Goal: Complete application form

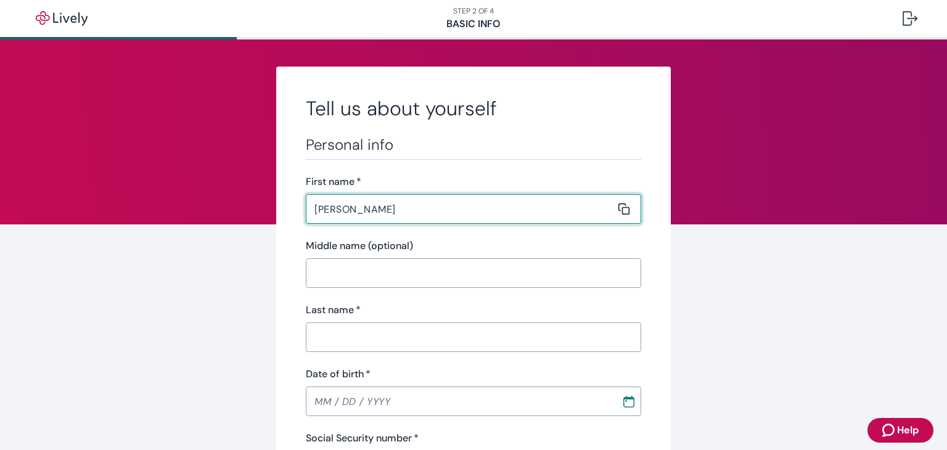
type input "[PERSON_NAME]"
click at [359, 335] on input "Last name   *" at bounding box center [469, 337] width 327 height 25
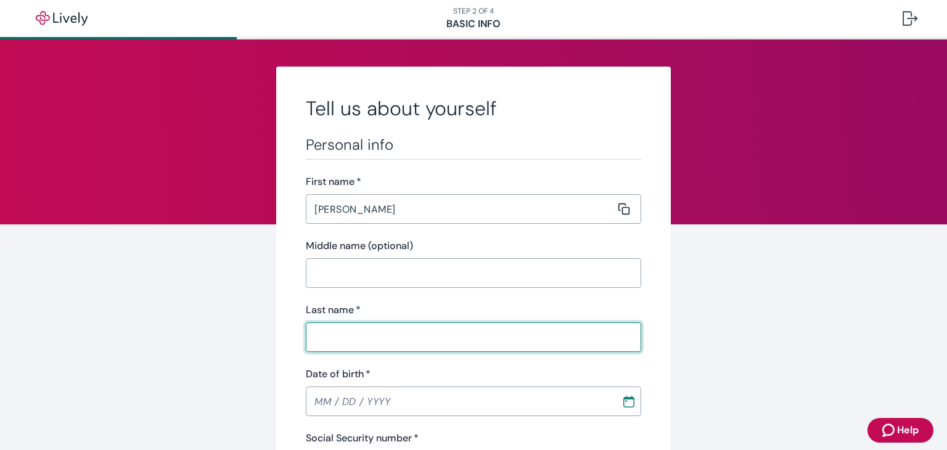
click at [385, 275] on input "Middle name (optional)" at bounding box center [469, 273] width 327 height 25
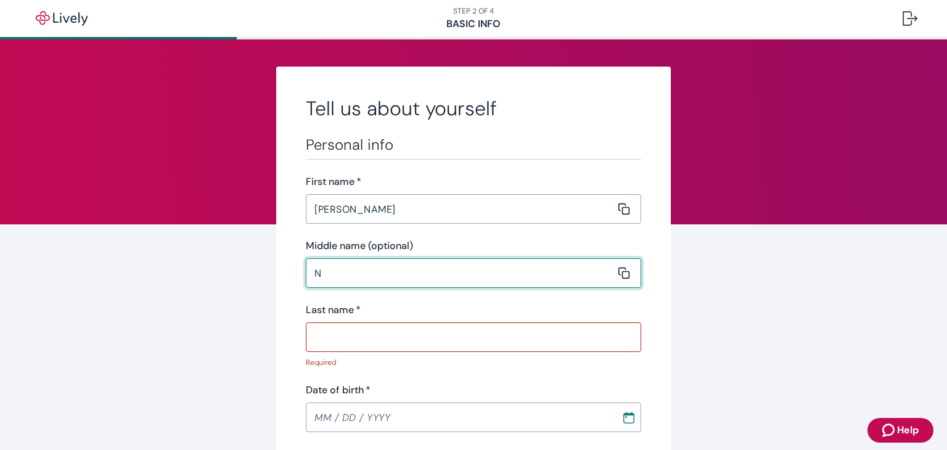
type input "N"
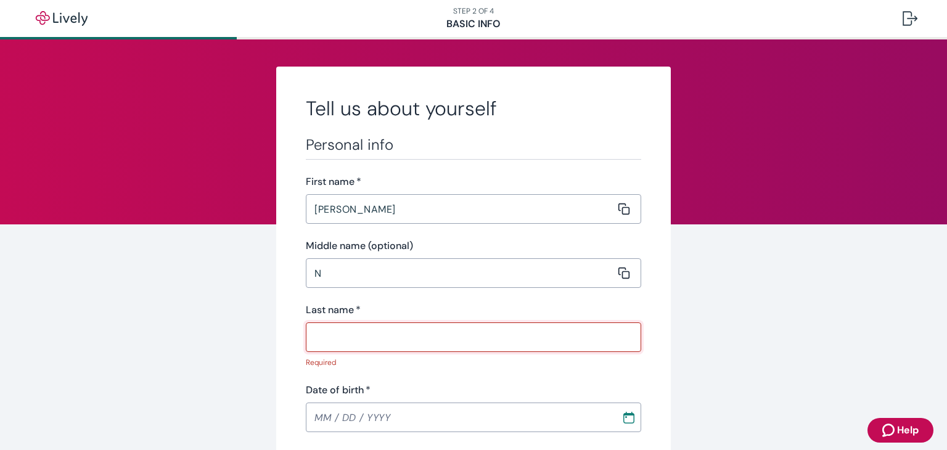
click at [417, 331] on input "Last name   *" at bounding box center [469, 337] width 327 height 25
type input "[PERSON_NAME]"
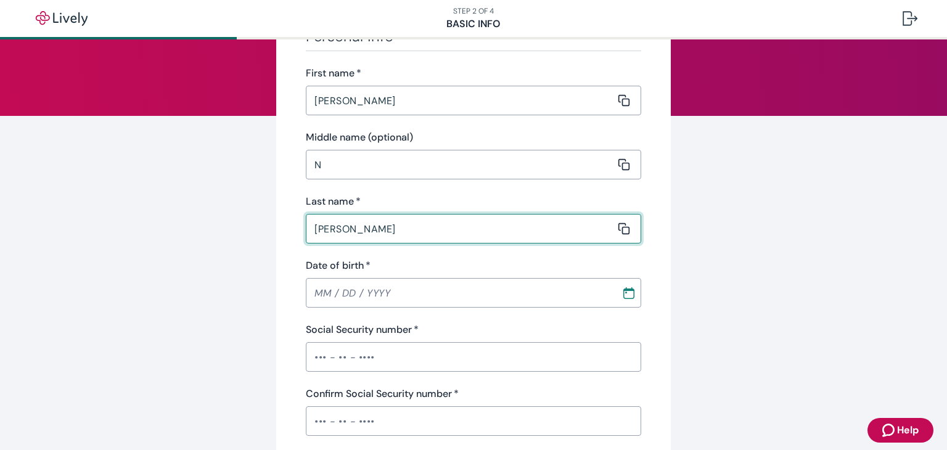
scroll to position [123, 0]
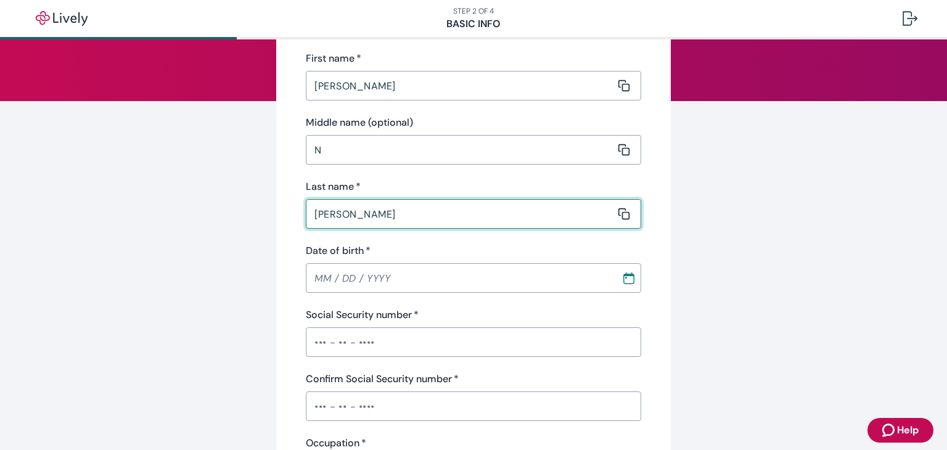
click at [623, 275] on icon "Calendar" at bounding box center [628, 275] width 11 height 2
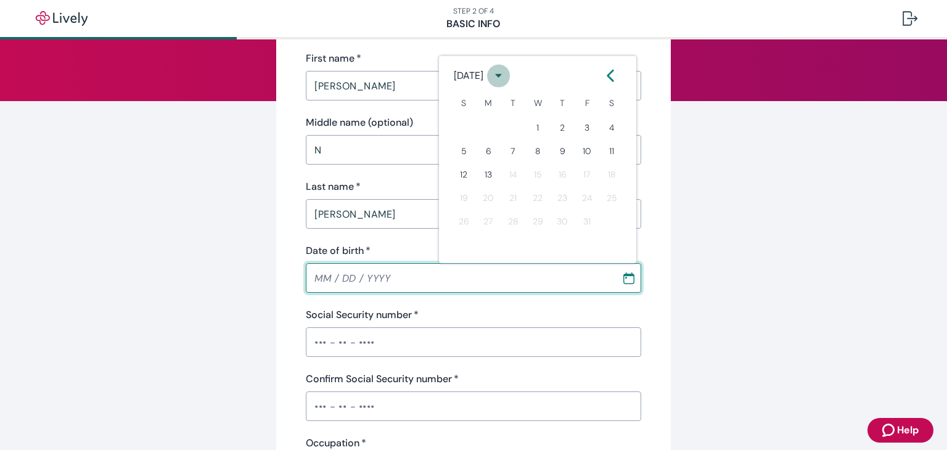
click at [507, 73] on icon "calendar view is open, switch to year view" at bounding box center [498, 75] width 17 height 17
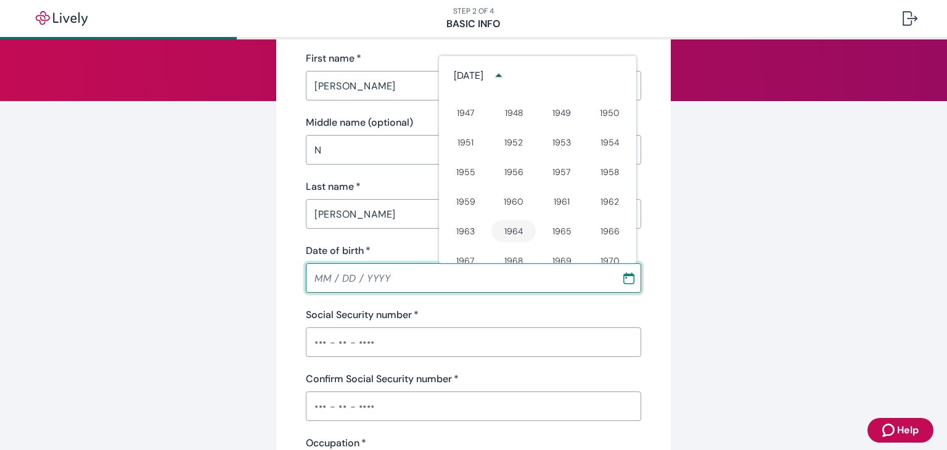
scroll to position [503, 0]
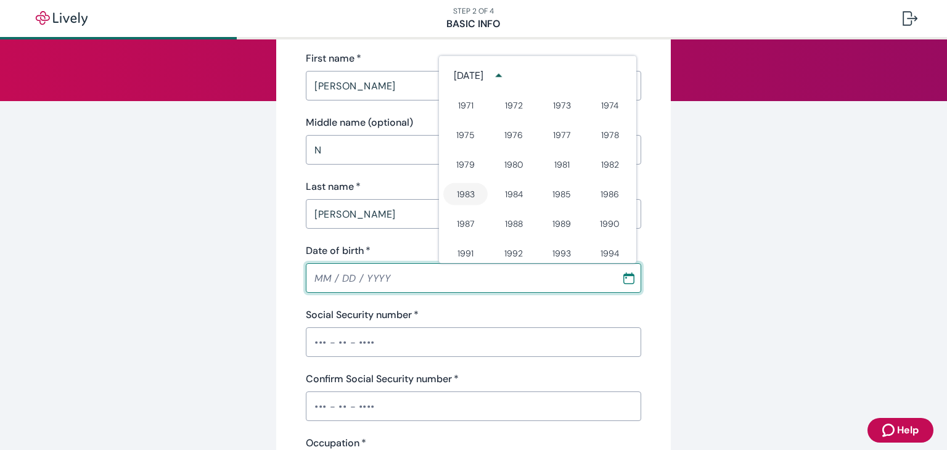
click at [467, 195] on button "1983" at bounding box center [465, 194] width 44 height 22
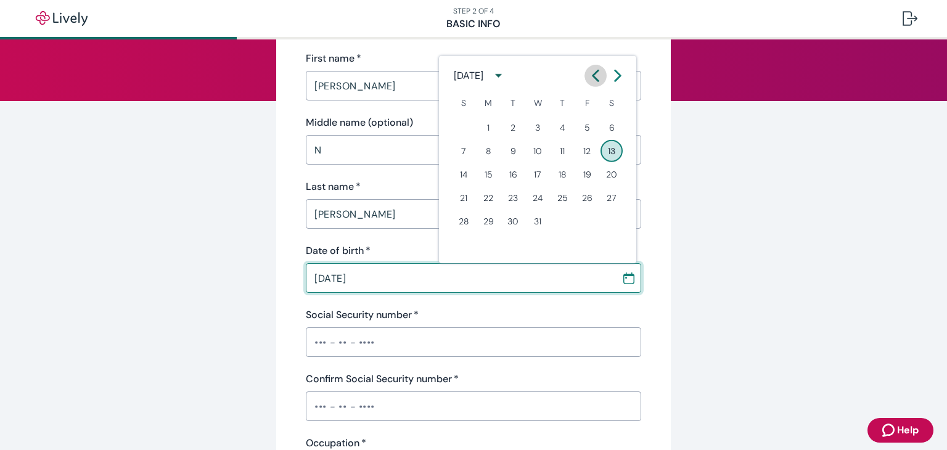
click at [594, 73] on icon "Calendar left arrow" at bounding box center [596, 75] width 6 height 10
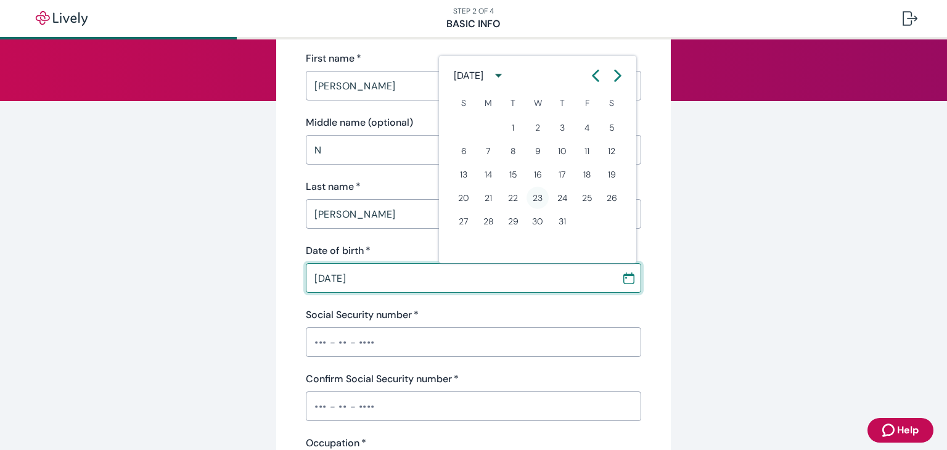
click at [542, 197] on button "23" at bounding box center [537, 198] width 22 height 22
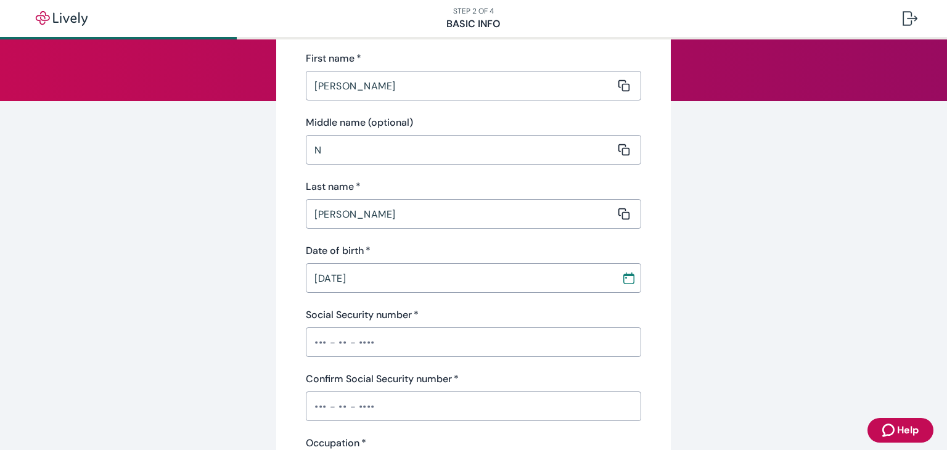
type input "[DATE]"
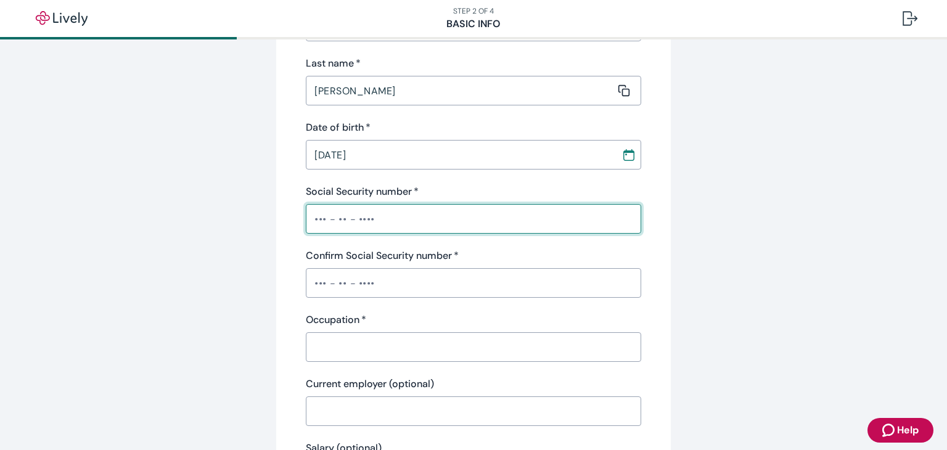
click at [403, 215] on input "Social Security number   *" at bounding box center [473, 218] width 335 height 25
type input "•••-••-6292"
click at [418, 282] on input "Confirm Social Security number   *" at bounding box center [473, 283] width 335 height 25
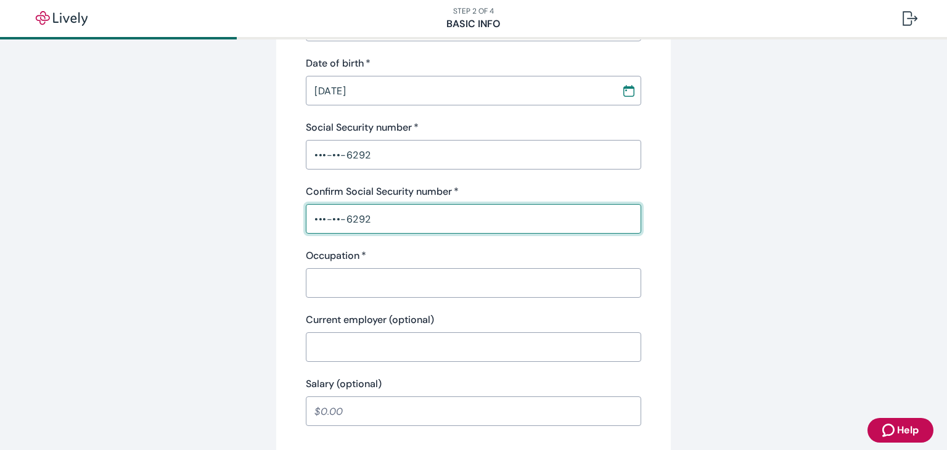
scroll to position [370, 0]
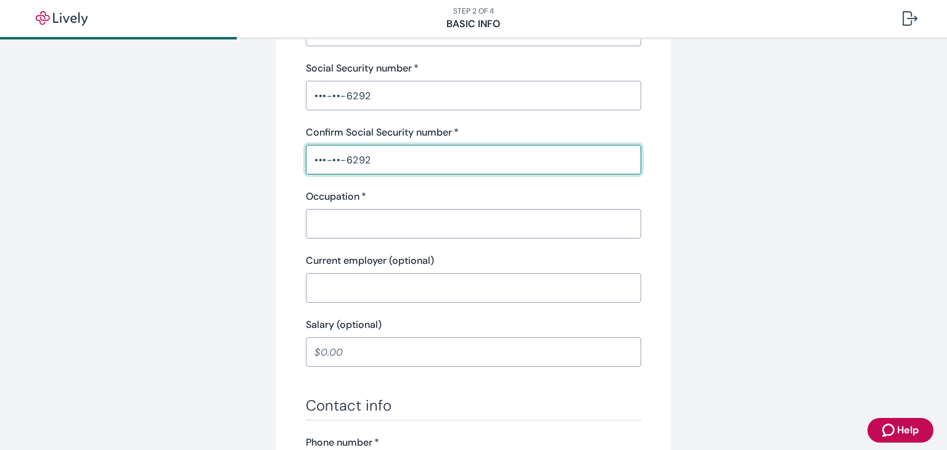
type input "•••-••-6292"
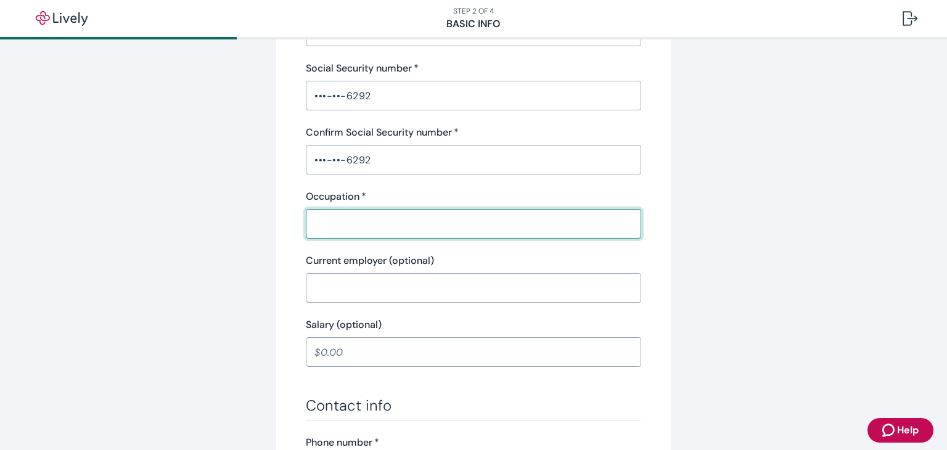
click at [443, 229] on input "Occupation   *" at bounding box center [469, 223] width 327 height 25
type input "Engineer"
click at [720, 237] on div "Tell us about yourself Personal info First name   * [PERSON_NAME] ​ Middle name…" at bounding box center [474, 272] width 592 height 1150
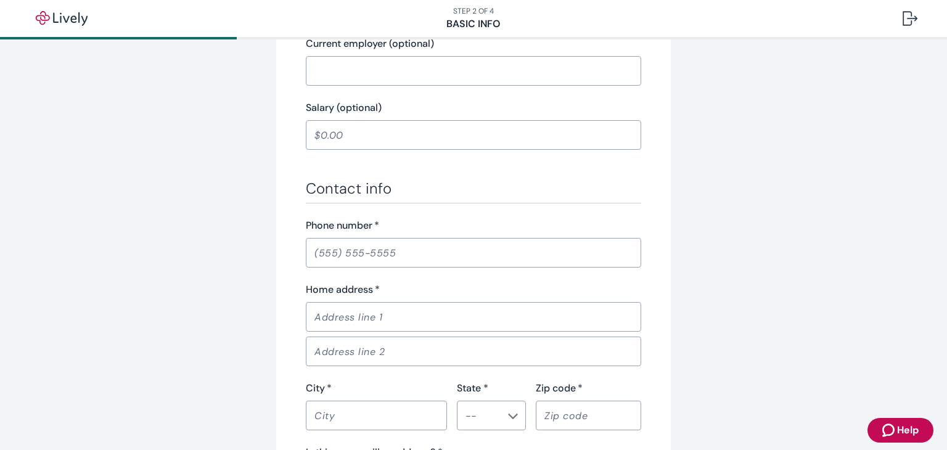
scroll to position [616, 0]
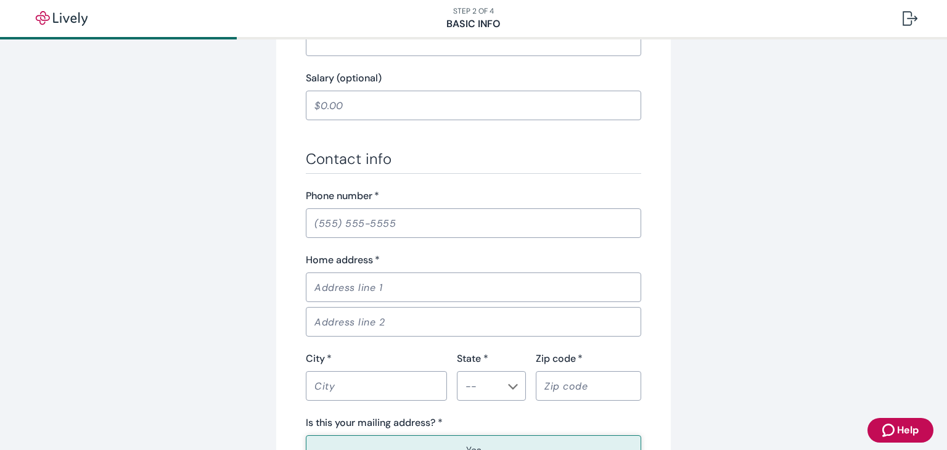
click at [378, 218] on input "Phone number   *" at bounding box center [473, 223] width 335 height 25
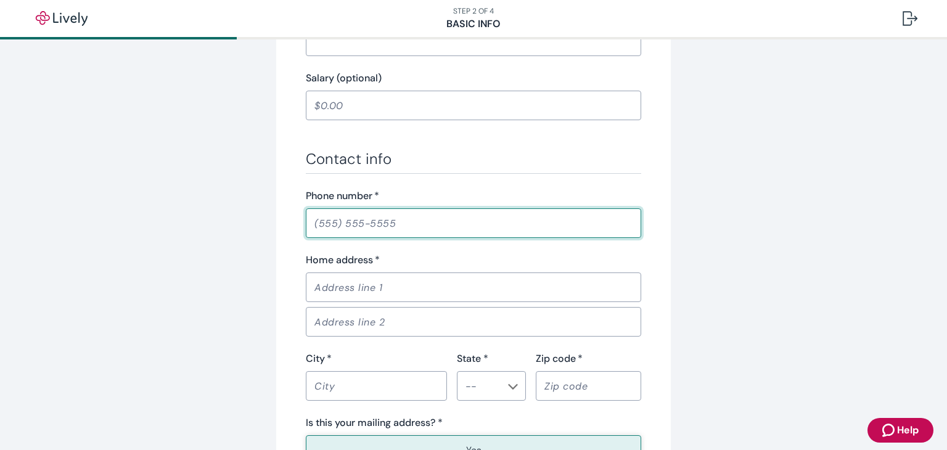
type input "[PHONE_NUMBER]"
click at [365, 289] on input "Home address   *" at bounding box center [469, 287] width 327 height 25
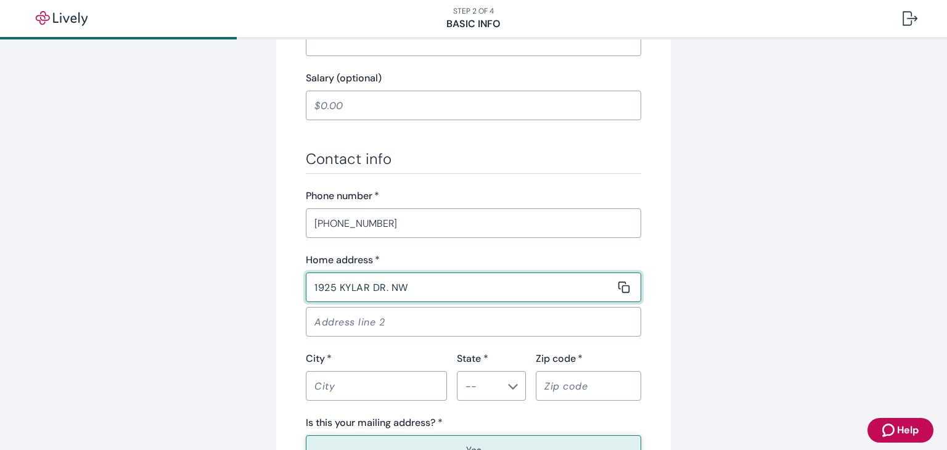
type input "1925 KYLAR DR. NW"
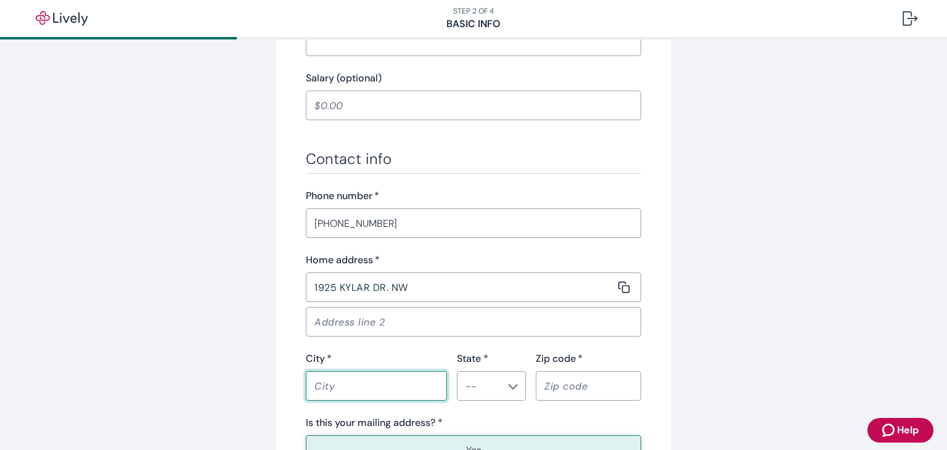
click at [322, 390] on input "City   *" at bounding box center [372, 385] width 133 height 25
click at [508, 387] on icon "Chevron icon" at bounding box center [513, 387] width 10 height 6
type input "PALM BAY"
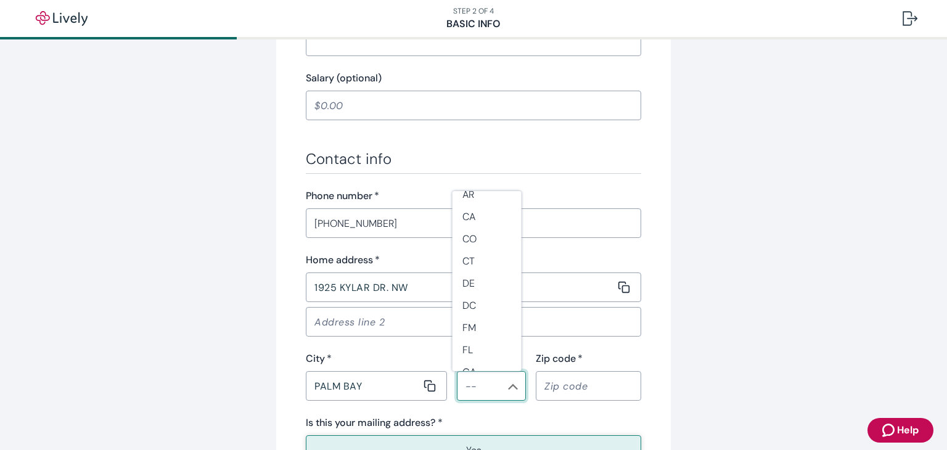
scroll to position [123, 0]
click at [473, 328] on li "FL" at bounding box center [486, 328] width 69 height 22
type input "FL"
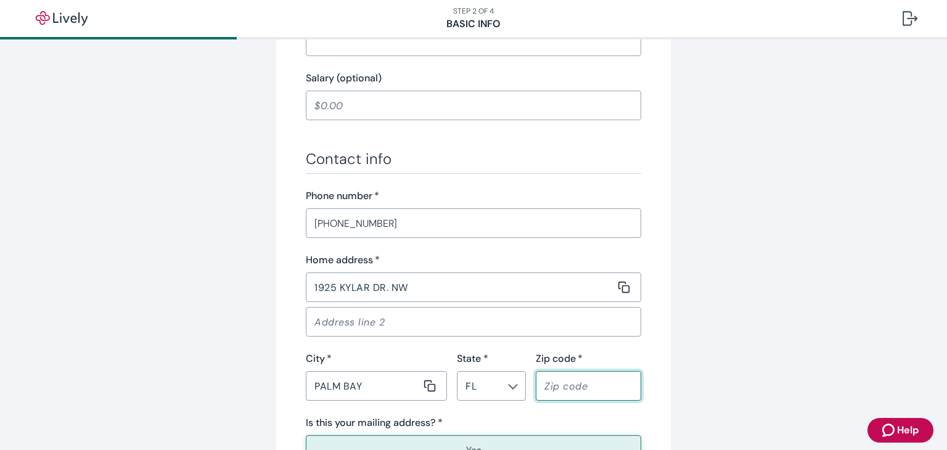
click at [583, 383] on input "Zip code   *" at bounding box center [584, 385] width 97 height 25
type input "32907"
click at [733, 304] on div "Tell us about yourself Personal info First name   * [PERSON_NAME] ​ Middle name…" at bounding box center [474, 25] width 592 height 1150
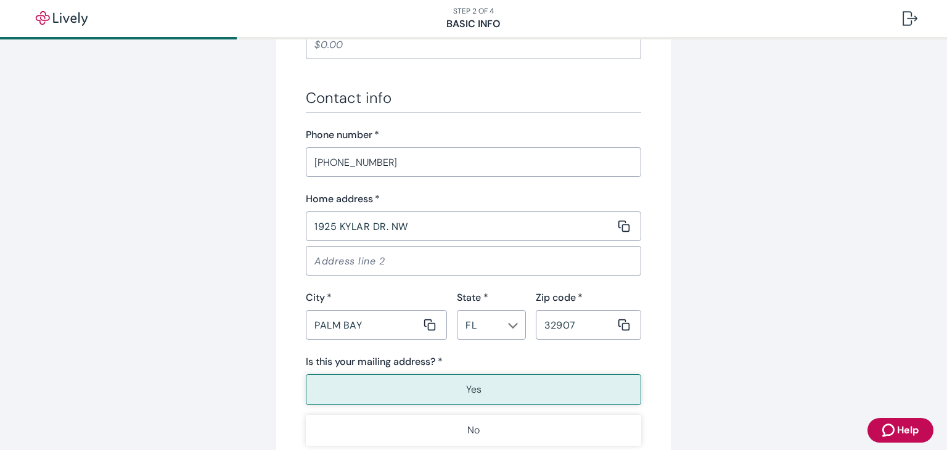
scroll to position [740, 0]
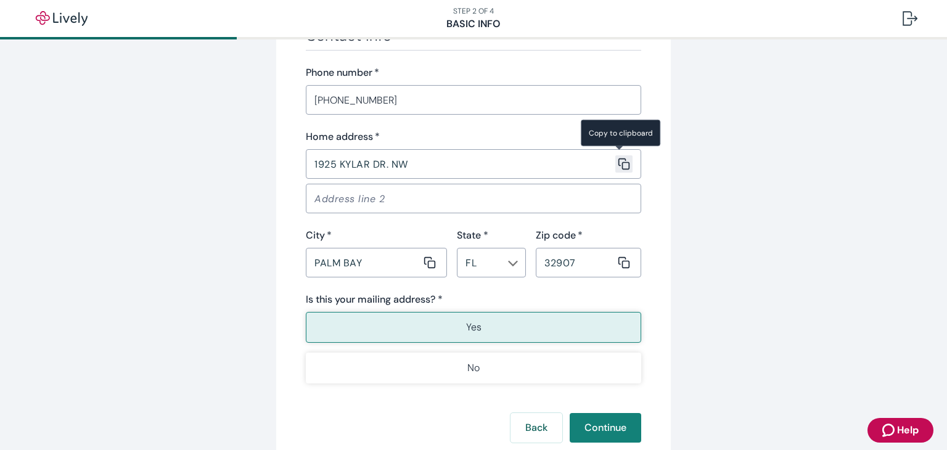
click at [619, 166] on icon "Copy to clipboard" at bounding box center [624, 164] width 12 height 12
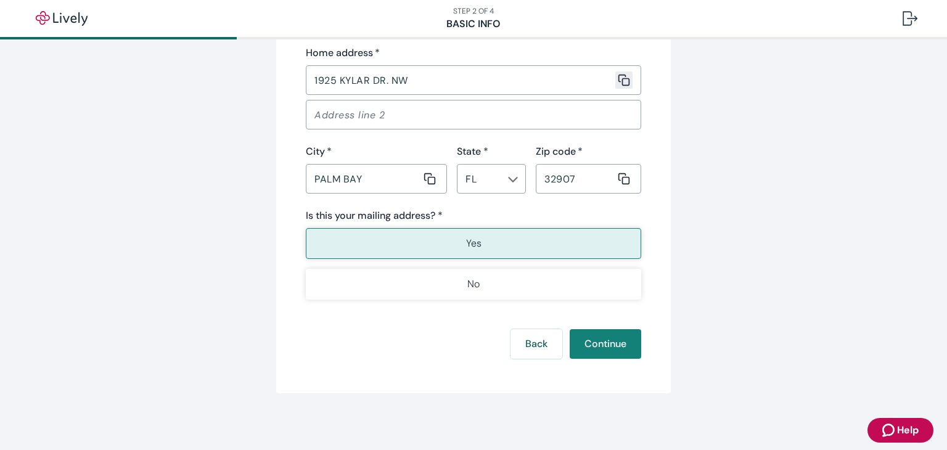
scroll to position [825, 0]
click at [473, 239] on p "Yes" at bounding box center [473, 241] width 15 height 15
click at [597, 341] on button "Continue" at bounding box center [604, 342] width 71 height 30
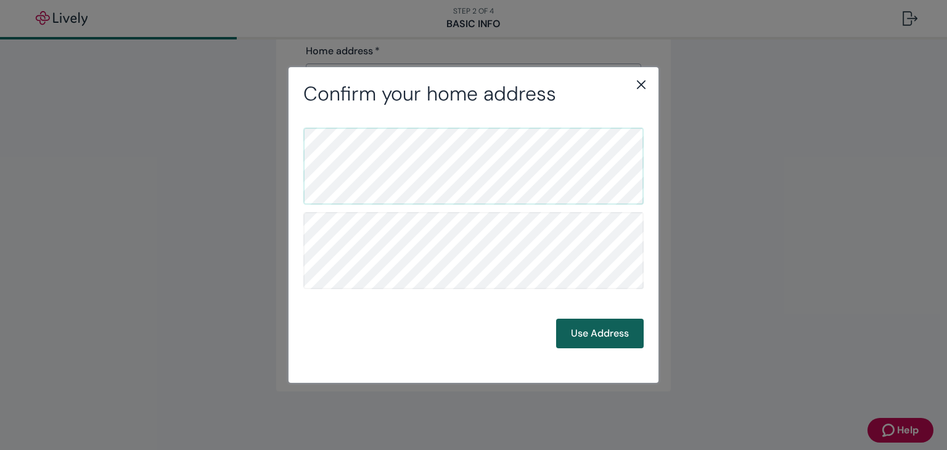
click at [597, 333] on button "Use Address" at bounding box center [600, 334] width 88 height 30
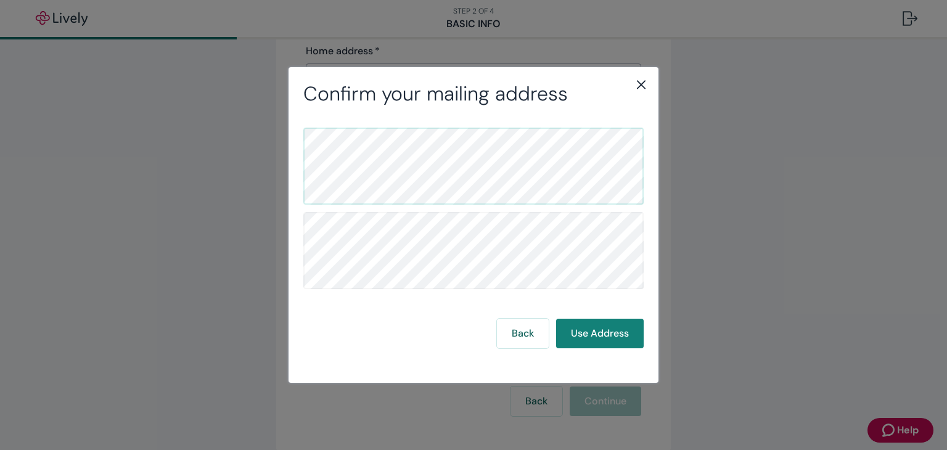
drag, startPoint x: 644, startPoint y: 81, endPoint x: 660, endPoint y: 85, distance: 16.4
click at [643, 81] on icon "close" at bounding box center [641, 84] width 9 height 9
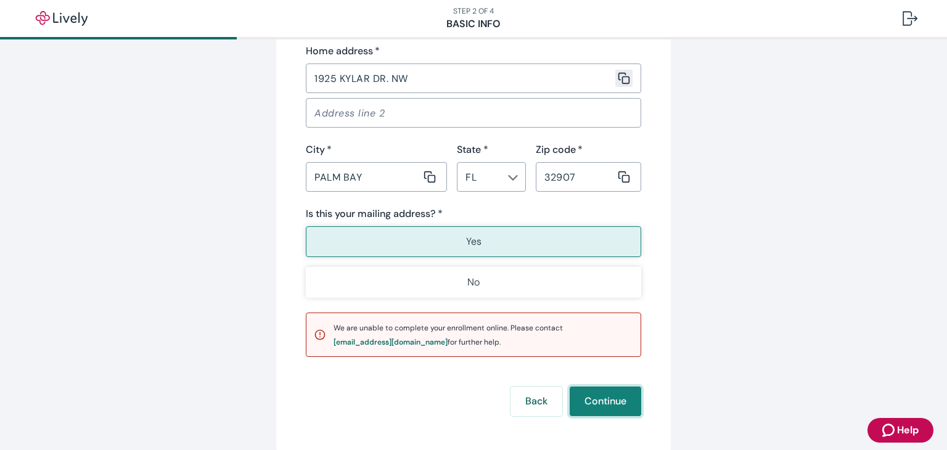
click at [609, 399] on button "Continue" at bounding box center [604, 401] width 71 height 30
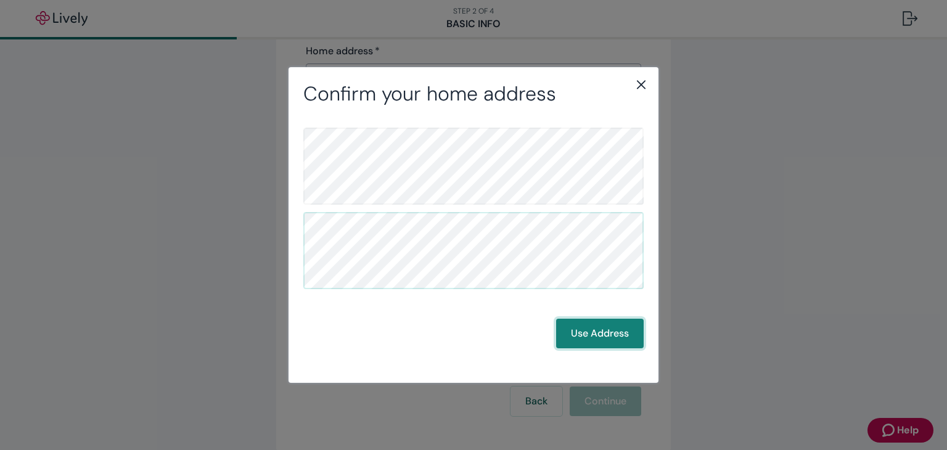
click at [603, 333] on button "Use Address" at bounding box center [600, 334] width 88 height 30
click at [603, 335] on button "Use Address" at bounding box center [600, 334] width 88 height 30
click at [589, 333] on button "Use Address" at bounding box center [600, 334] width 88 height 30
click at [636, 83] on icon "close" at bounding box center [641, 84] width 15 height 15
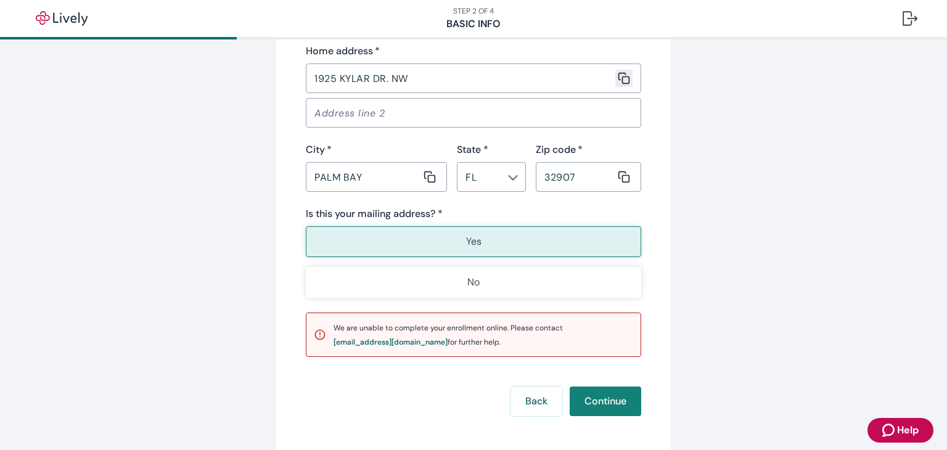
click at [486, 248] on button "Yes" at bounding box center [473, 241] width 335 height 31
click at [618, 396] on button "Continue" at bounding box center [604, 401] width 71 height 30
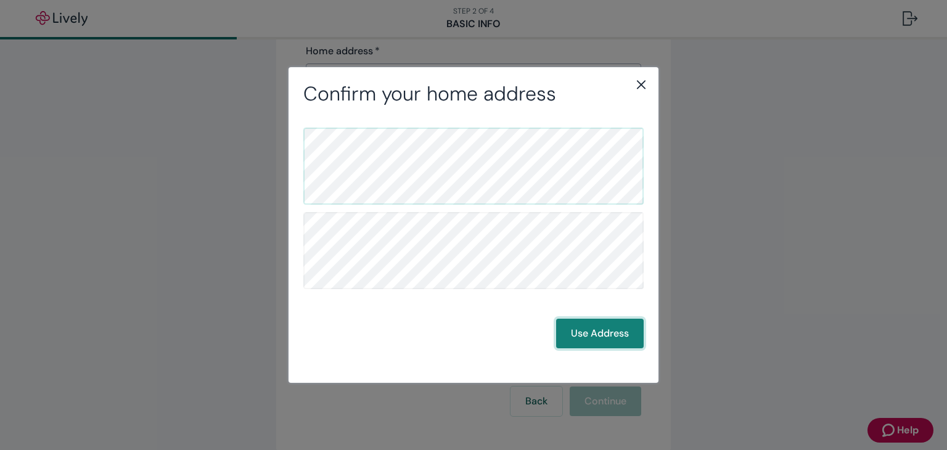
click at [612, 332] on button "Use Address" at bounding box center [600, 334] width 88 height 30
click at [622, 334] on button "Use Address" at bounding box center [600, 334] width 88 height 30
click at [639, 83] on icon "close" at bounding box center [641, 84] width 15 height 15
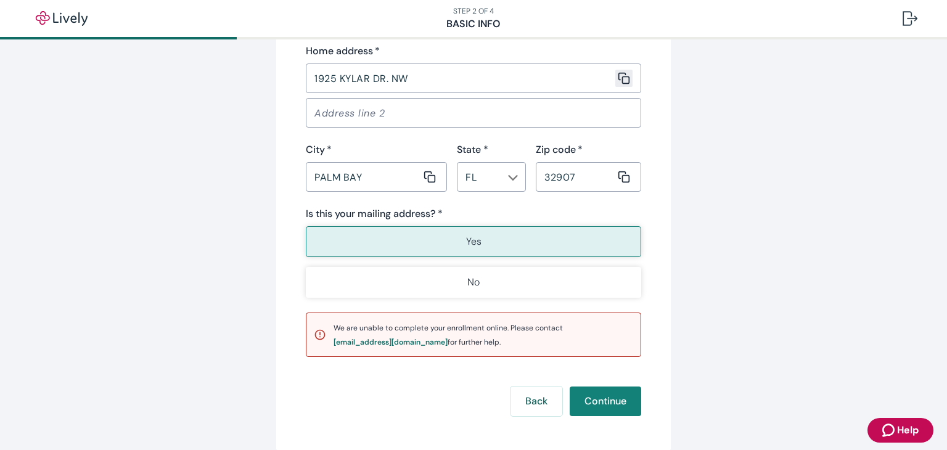
click at [383, 80] on input "1925 KYLAR DR. NW" at bounding box center [460, 78] width 309 height 25
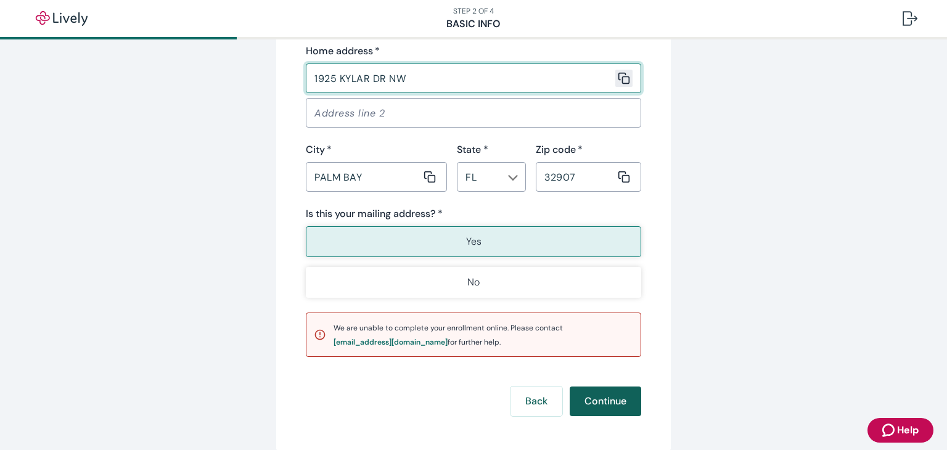
type input "1925 KYLAR DR NW"
click at [592, 399] on button "Continue" at bounding box center [604, 401] width 71 height 30
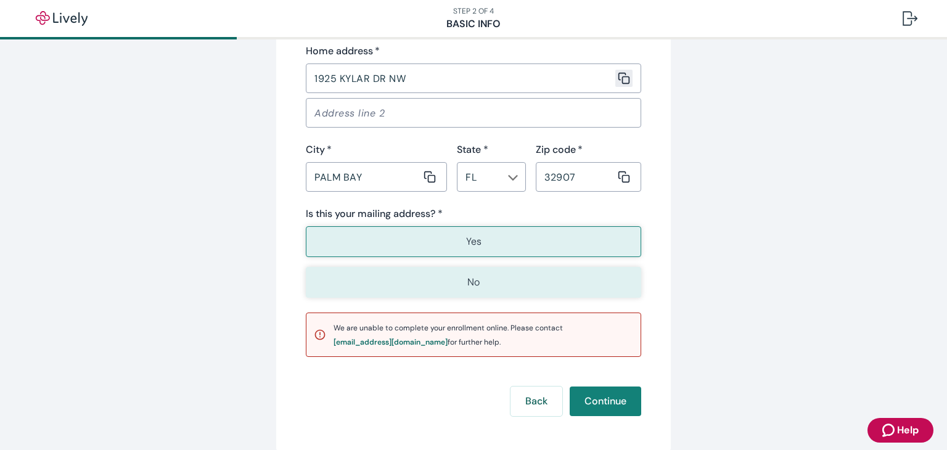
click at [486, 277] on button "No" at bounding box center [473, 282] width 335 height 31
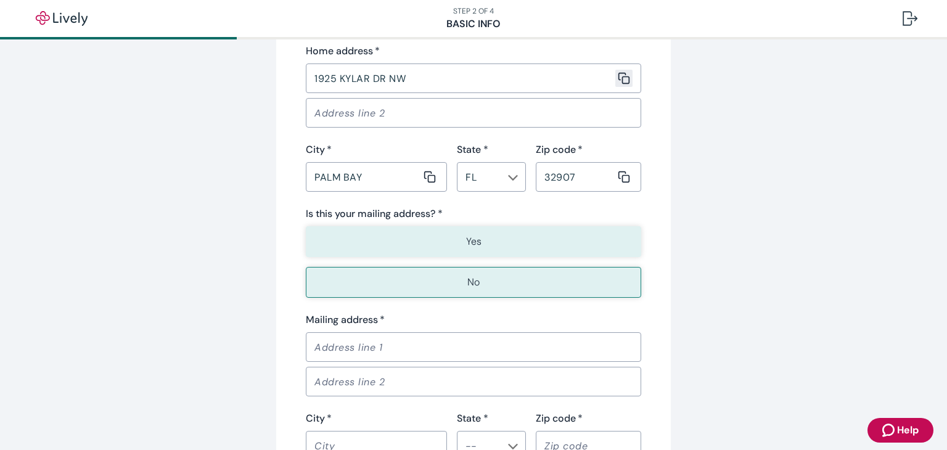
click at [491, 245] on button "Yes" at bounding box center [473, 241] width 335 height 31
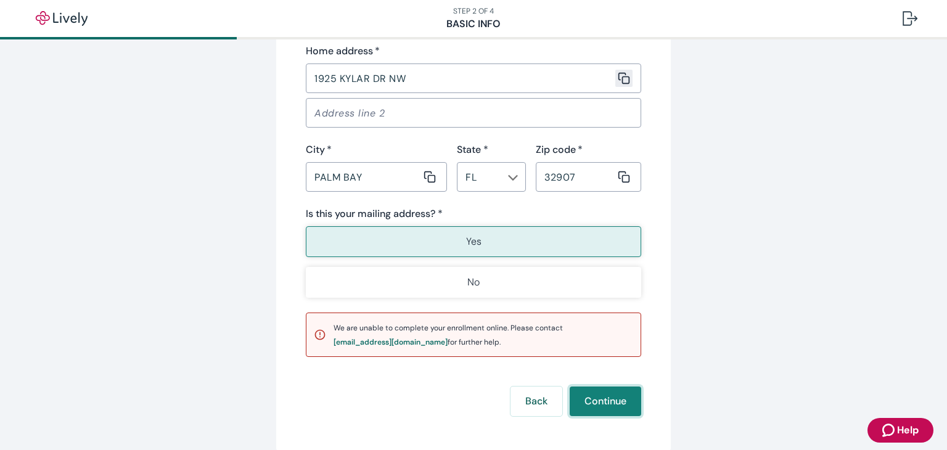
click at [598, 398] on button "Continue" at bounding box center [604, 401] width 71 height 30
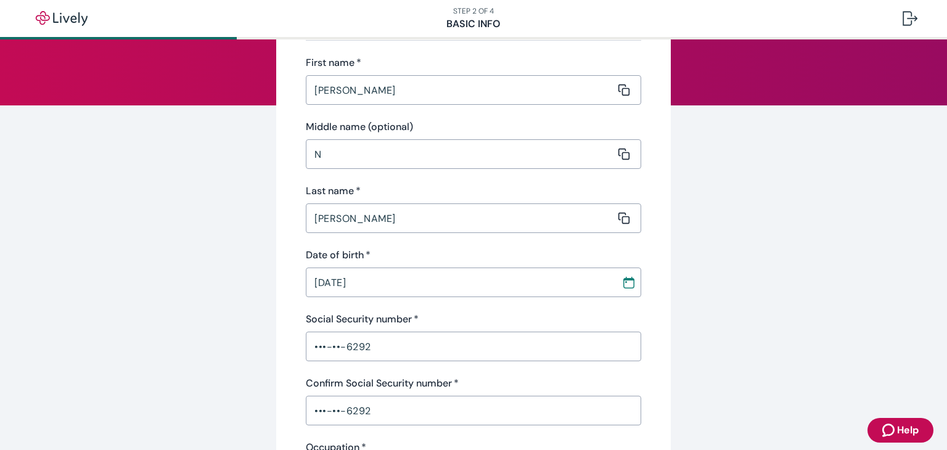
scroll to position [0, 0]
